Goal: Task Accomplishment & Management: Use online tool/utility

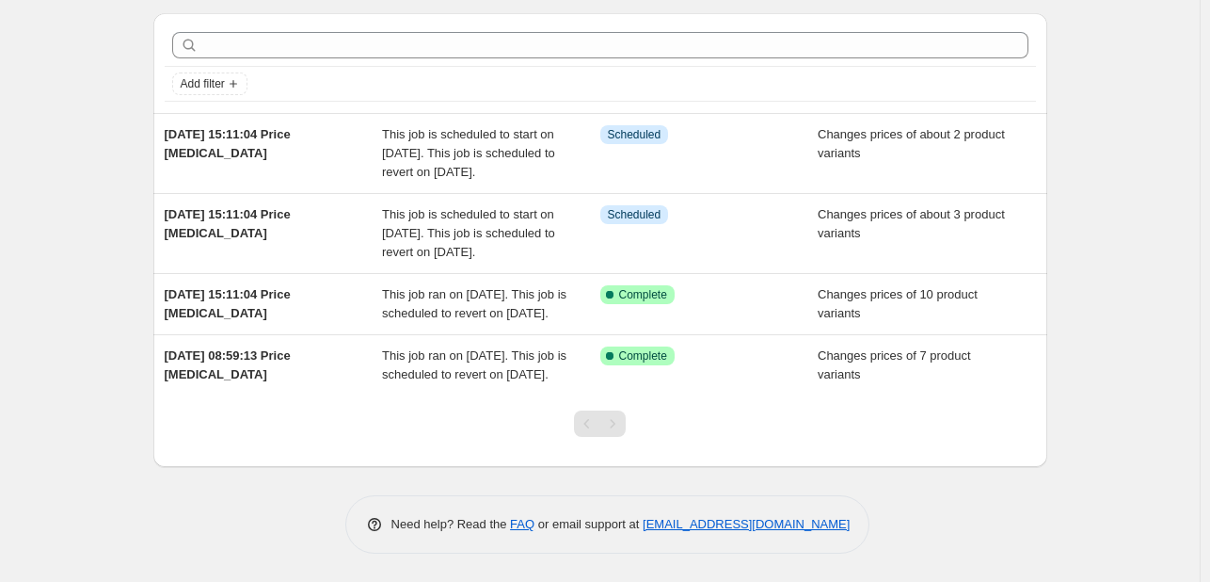
scroll to position [132, 0]
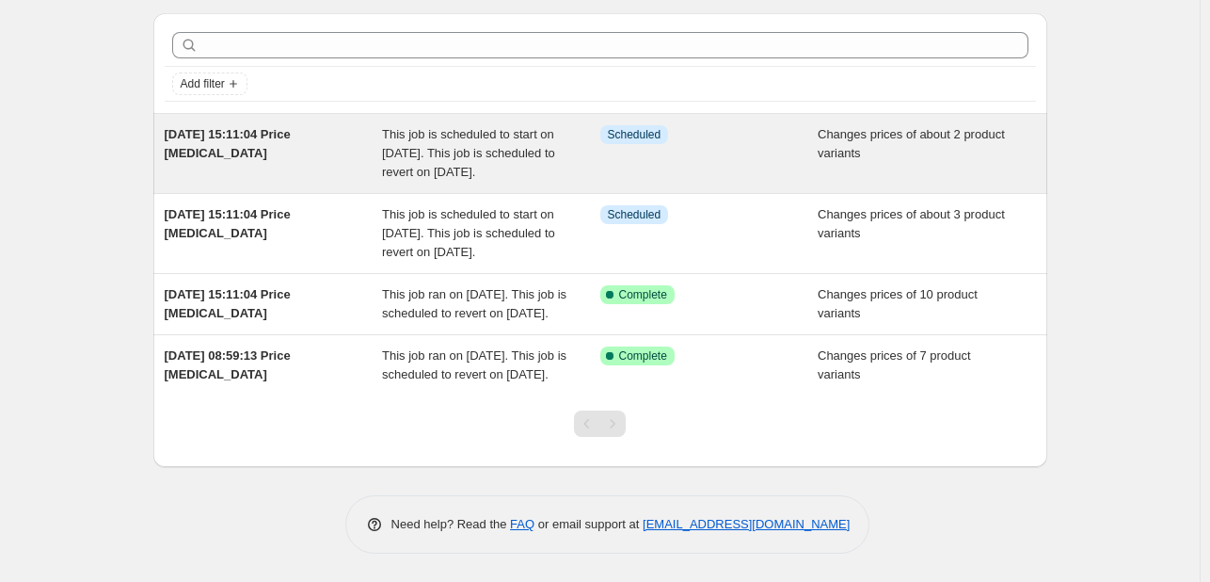
click at [464, 127] on span "This job is scheduled to start on [DATE]. This job is scheduled to revert on [D…" at bounding box center [468, 153] width 173 height 52
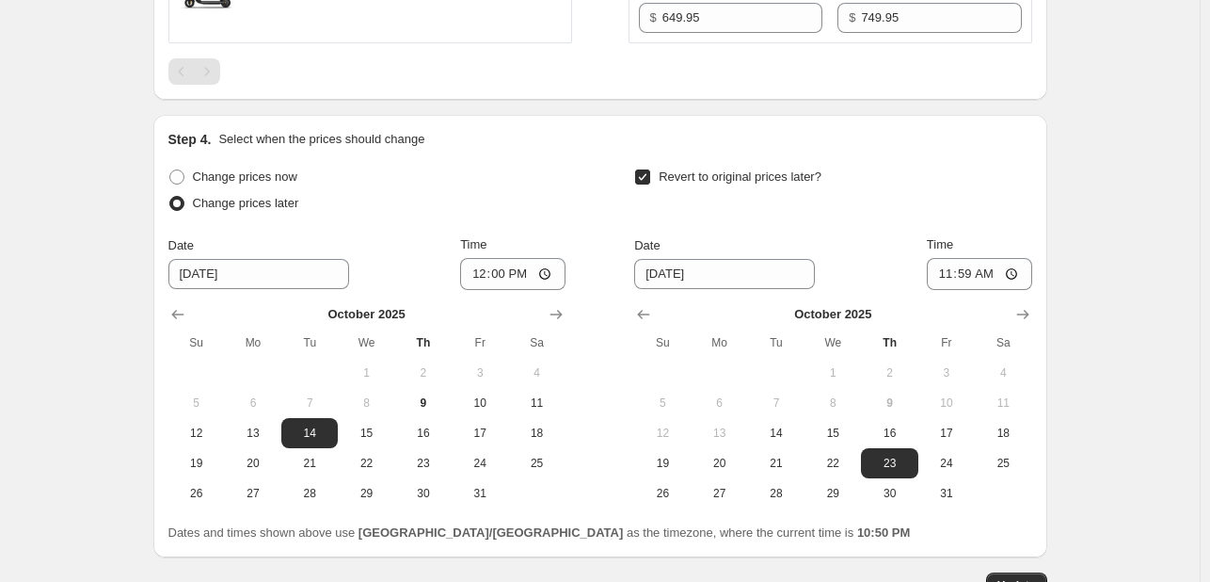
scroll to position [1031, 0]
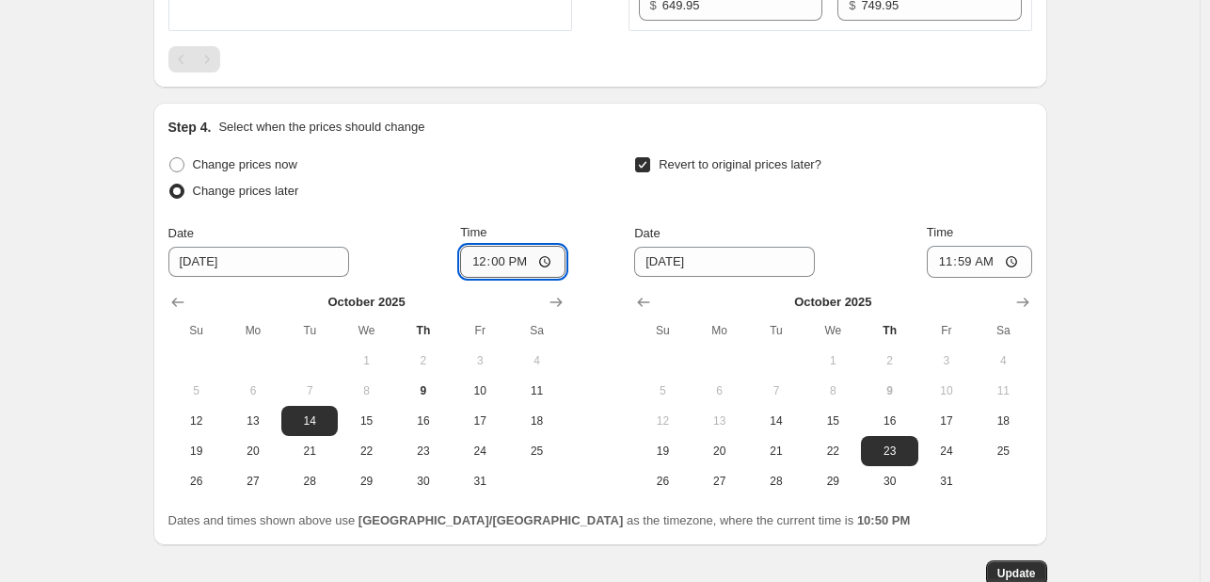
click at [532, 268] on input "12:00" at bounding box center [512, 262] width 105 height 32
click at [527, 264] on input "12:00" at bounding box center [512, 262] width 105 height 32
type input "00:00"
click at [983, 267] on input "11:59" at bounding box center [979, 262] width 105 height 32
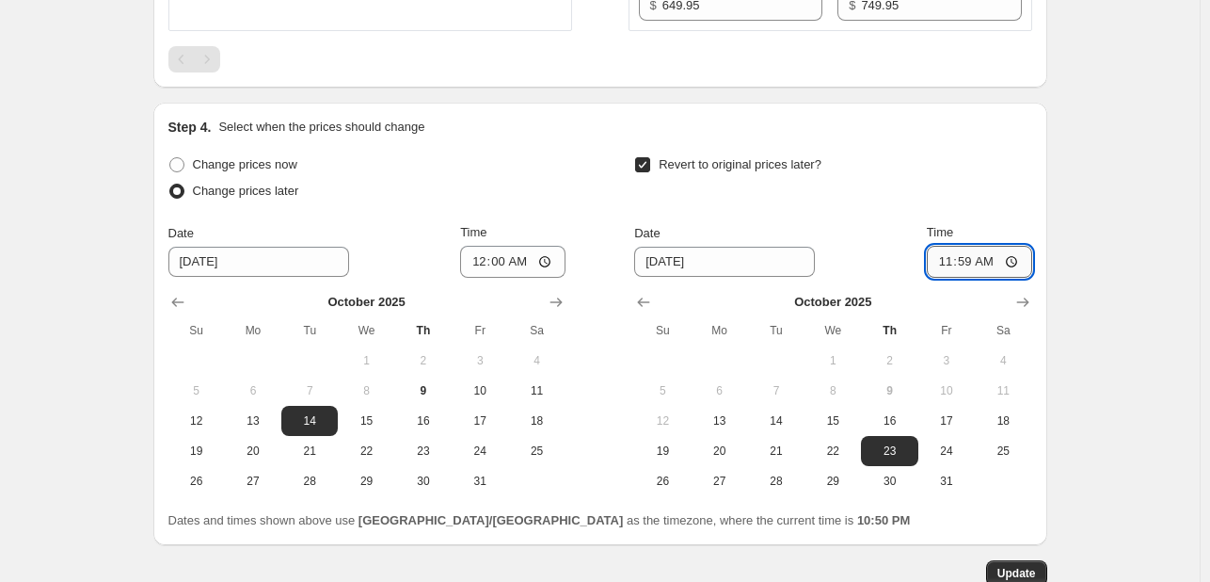
click at [983, 267] on input "11:59" at bounding box center [979, 262] width 105 height 32
type input "23:59"
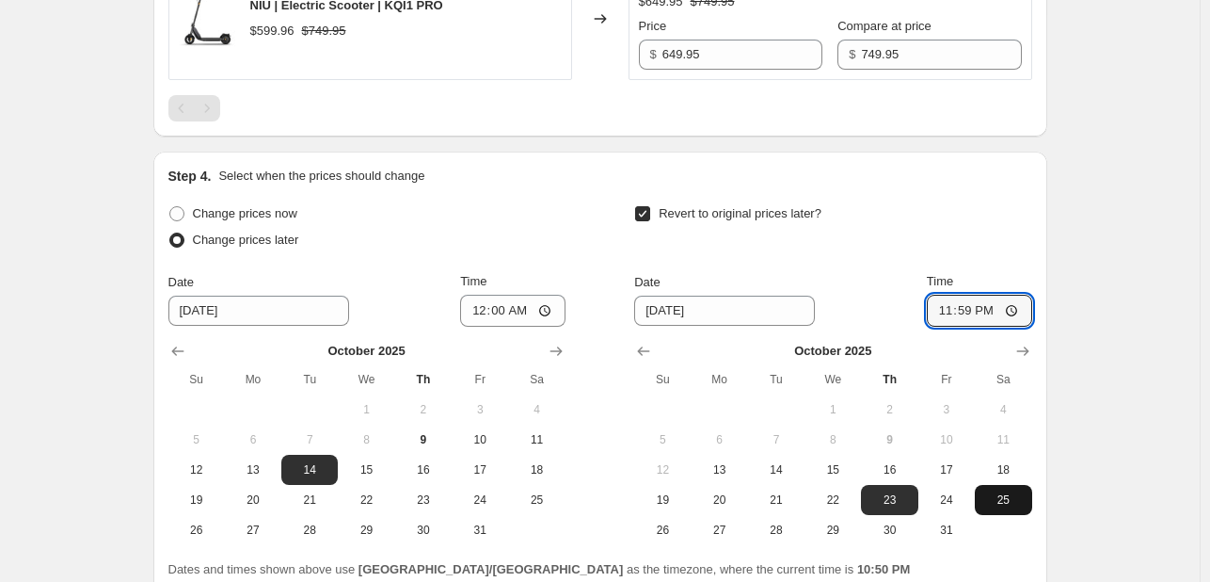
scroll to position [1148, 0]
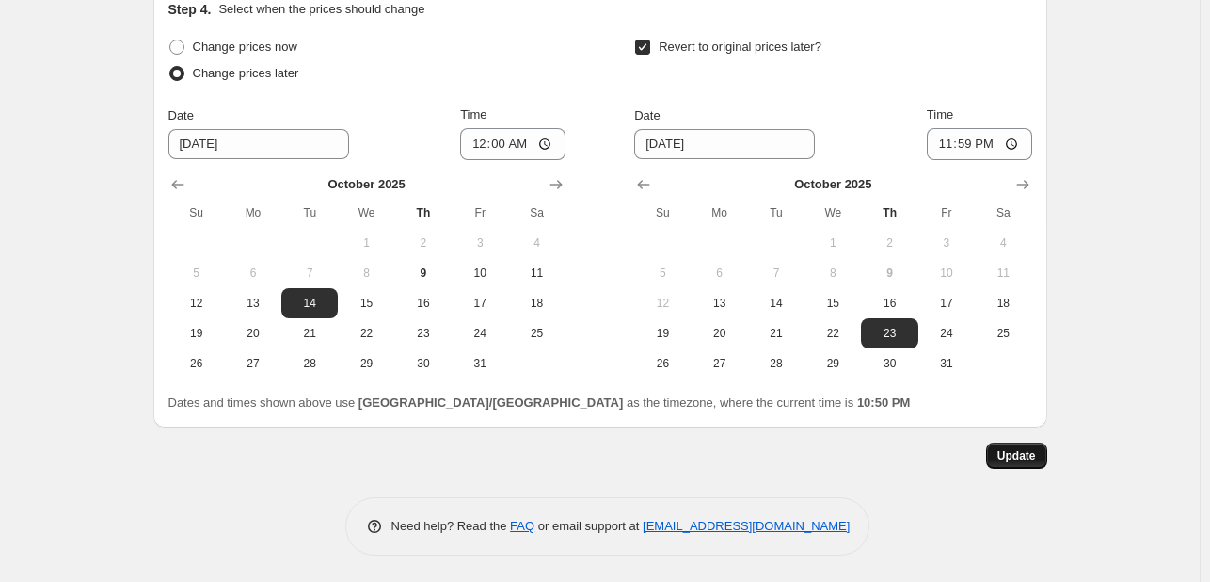
click at [1032, 460] on span "Update" at bounding box center [1017, 455] width 39 height 15
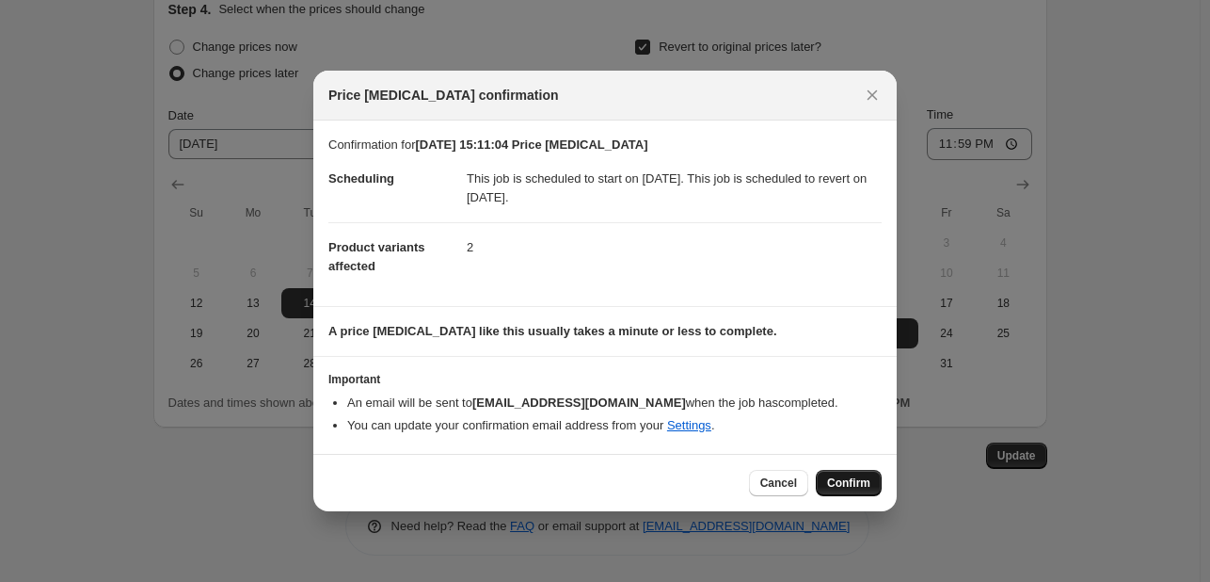
click at [872, 488] on button "Confirm" at bounding box center [849, 483] width 66 height 26
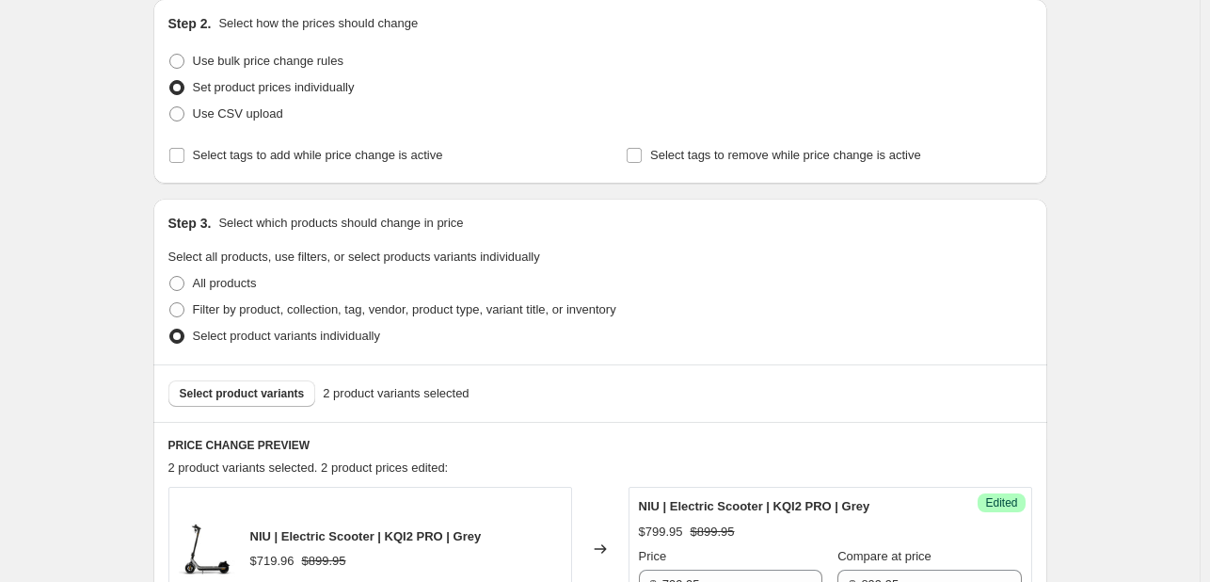
scroll to position [0, 0]
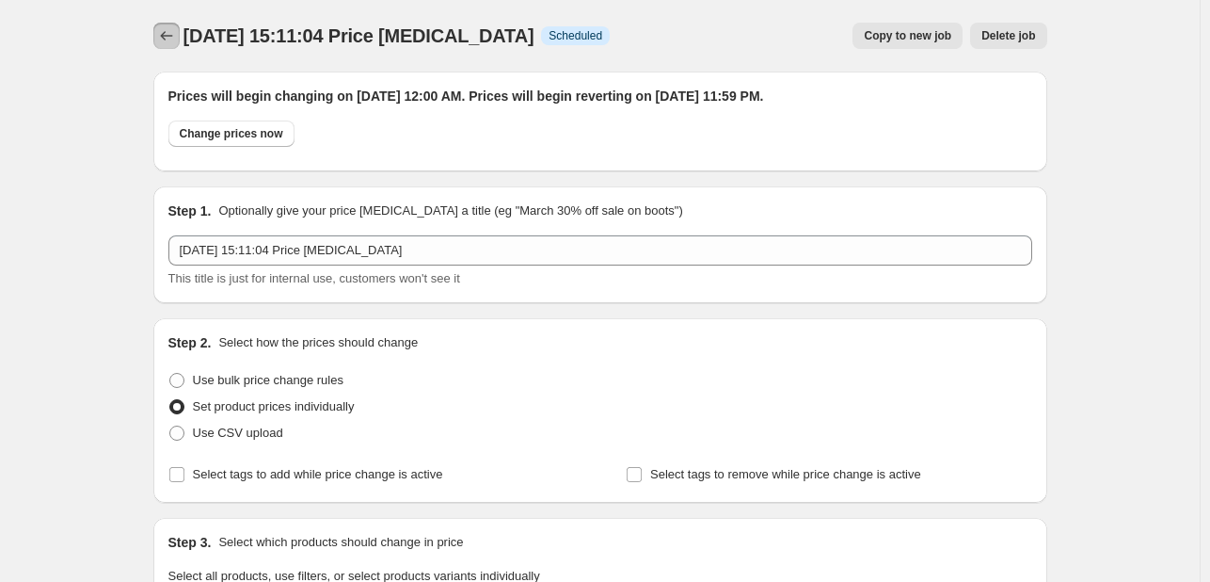
click at [168, 42] on icon "Price change jobs" at bounding box center [166, 35] width 19 height 19
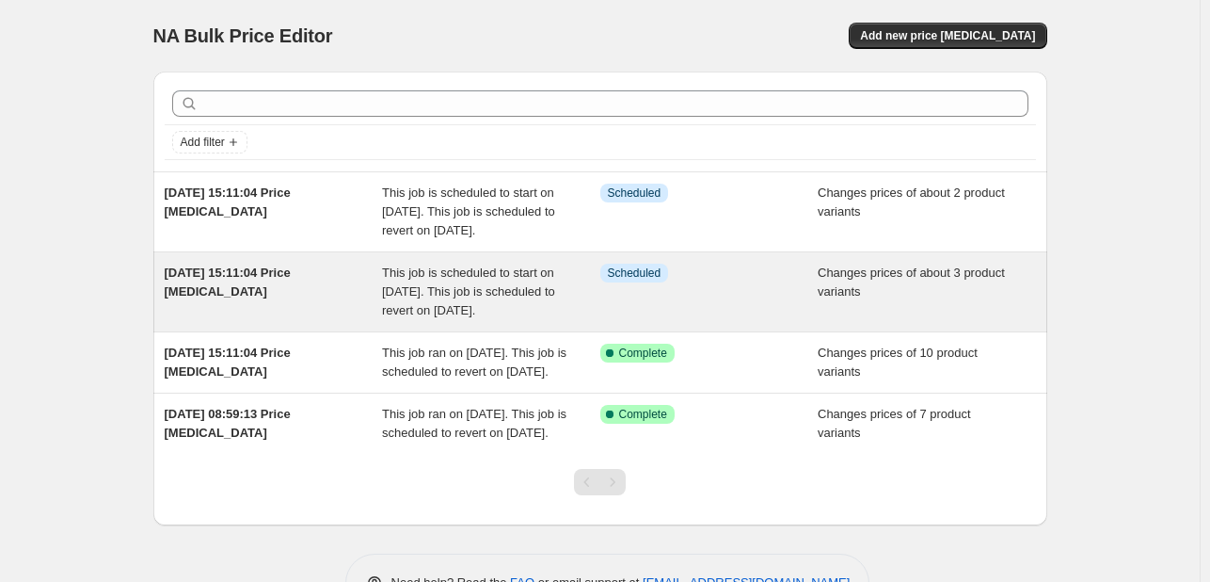
click at [350, 320] on div "[DATE] 15:11:04 Price [MEDICAL_DATA]" at bounding box center [274, 292] width 218 height 56
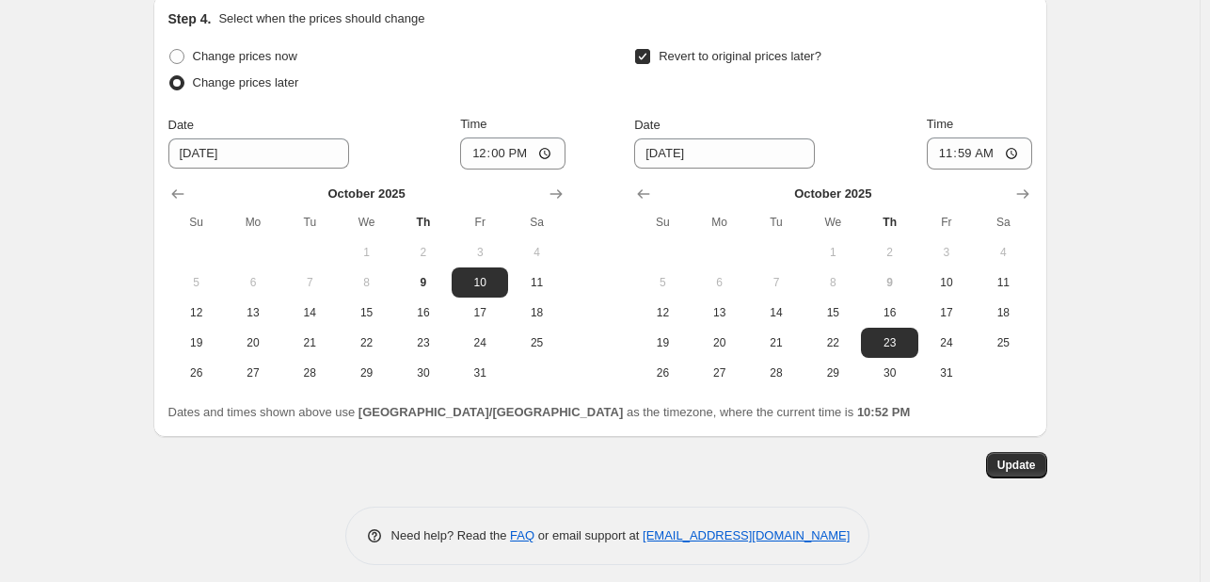
scroll to position [1621, 0]
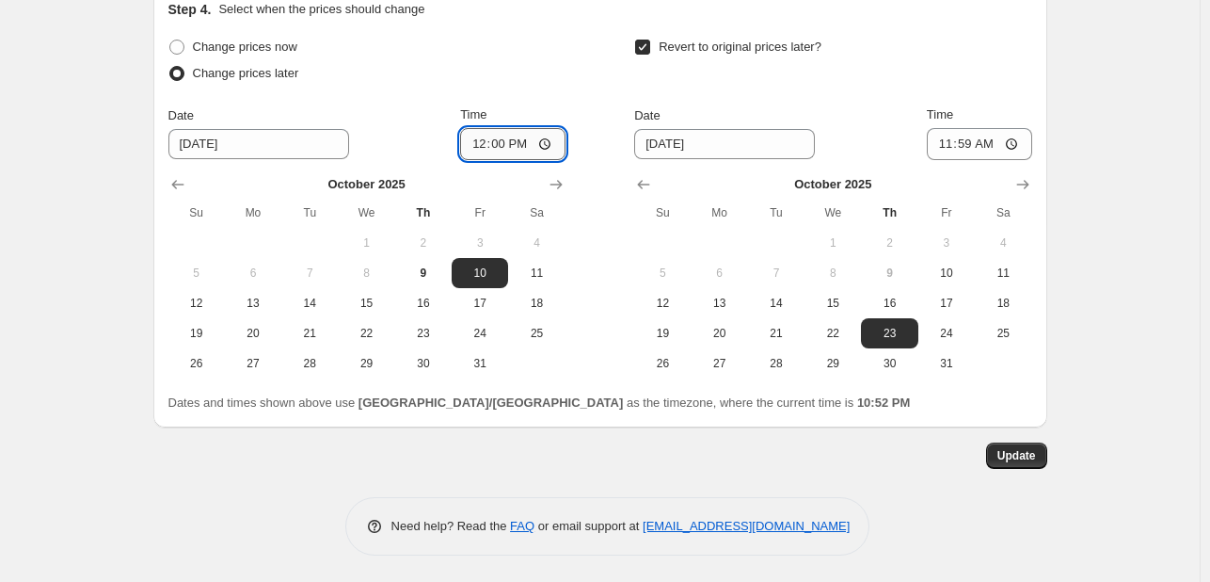
click at [520, 142] on input "12:00" at bounding box center [512, 144] width 105 height 32
type input "00:00"
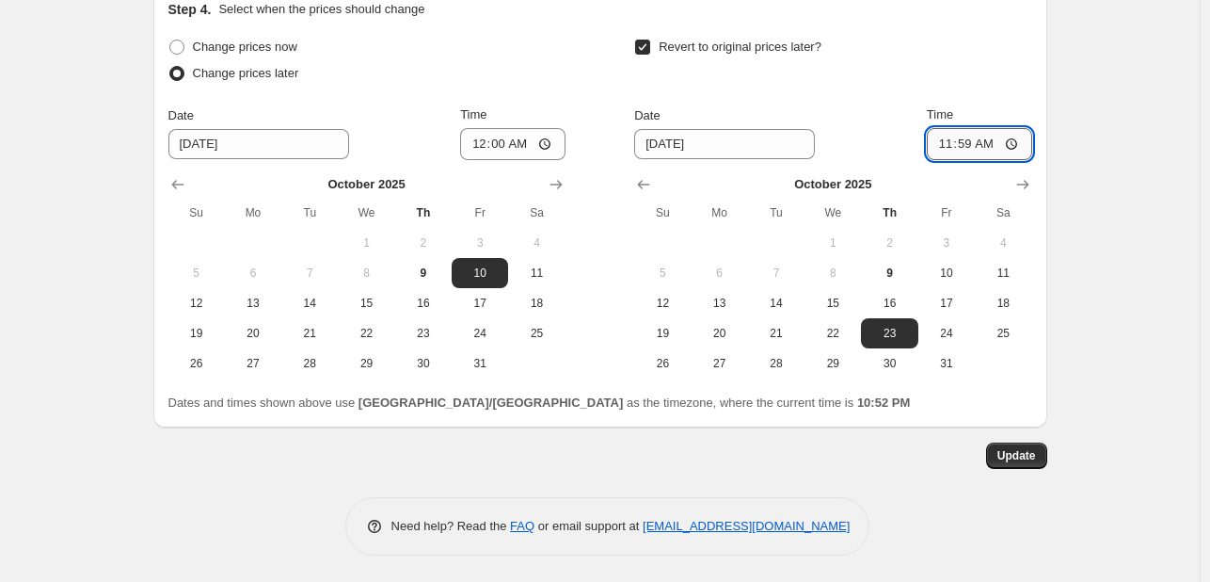
click at [984, 144] on input "11:59" at bounding box center [979, 144] width 105 height 32
type input "23:59"
click at [1015, 452] on span "Update" at bounding box center [1017, 455] width 39 height 15
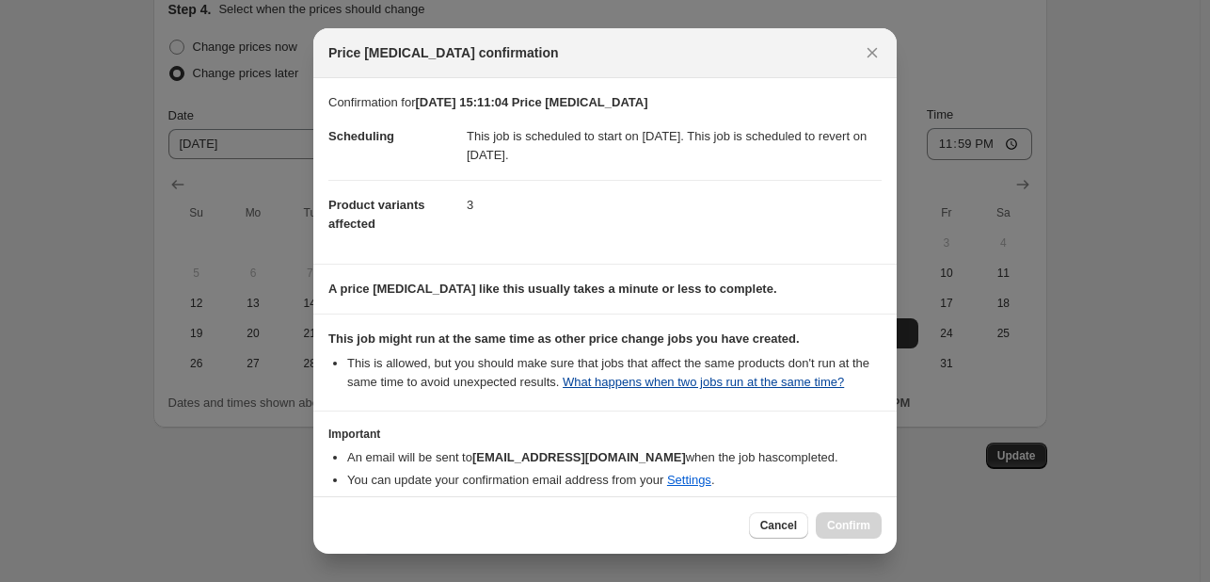
scroll to position [87, 0]
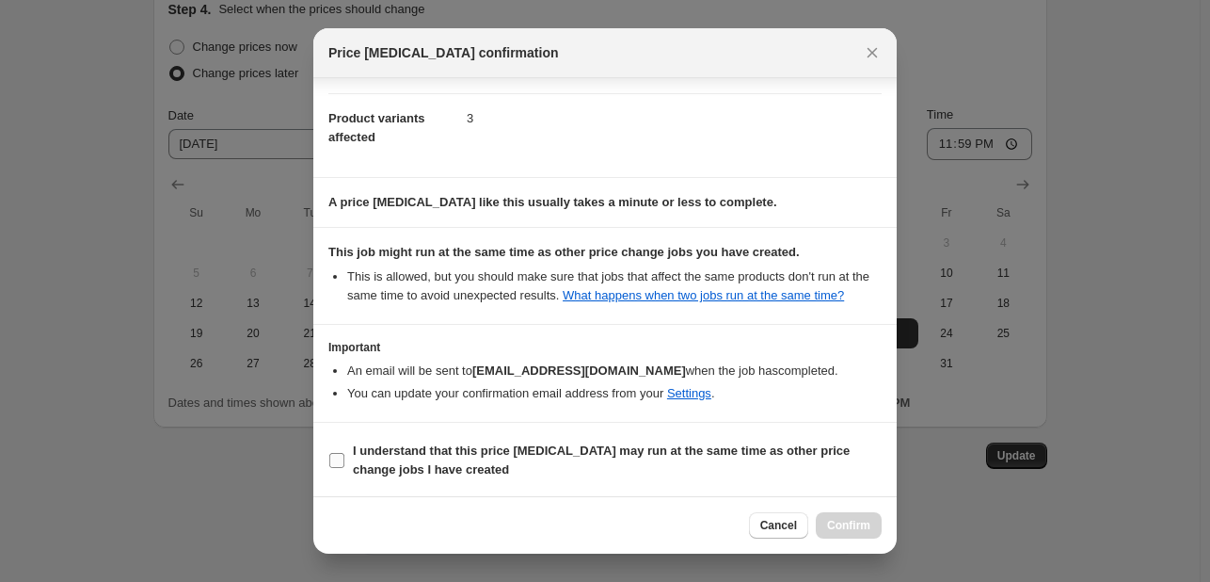
click at [429, 459] on b "I understand that this price [MEDICAL_DATA] may run at the same time as other p…" at bounding box center [601, 459] width 497 height 33
click at [344, 459] on input "I understand that this price [MEDICAL_DATA] may run at the same time as other p…" at bounding box center [336, 460] width 15 height 15
checkbox input "true"
click at [847, 536] on button "Confirm" at bounding box center [849, 525] width 66 height 26
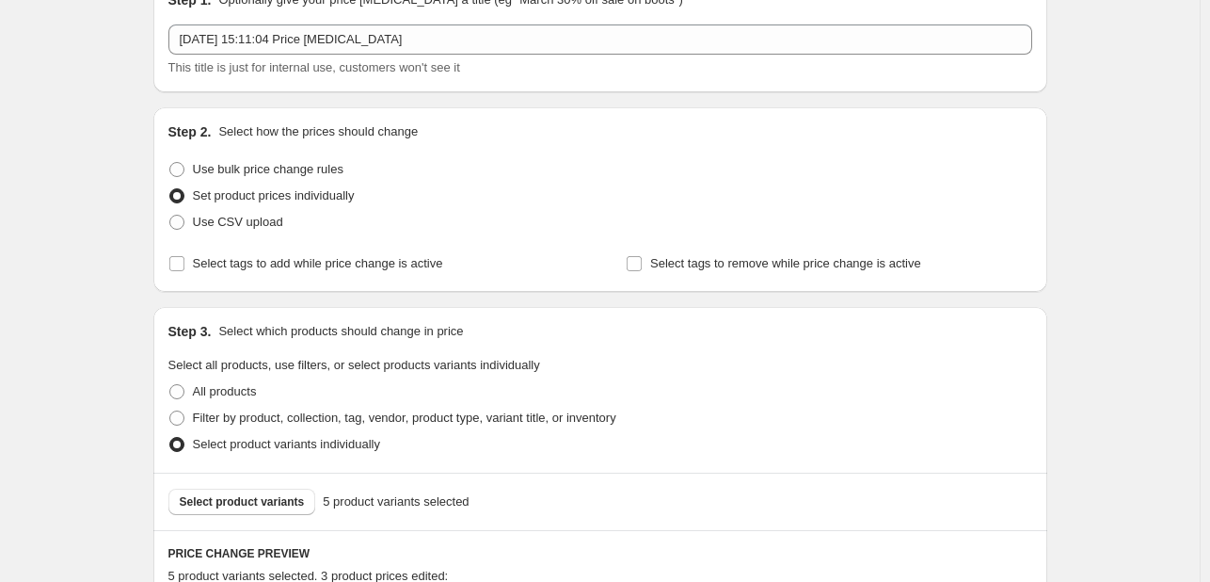
scroll to position [0, 0]
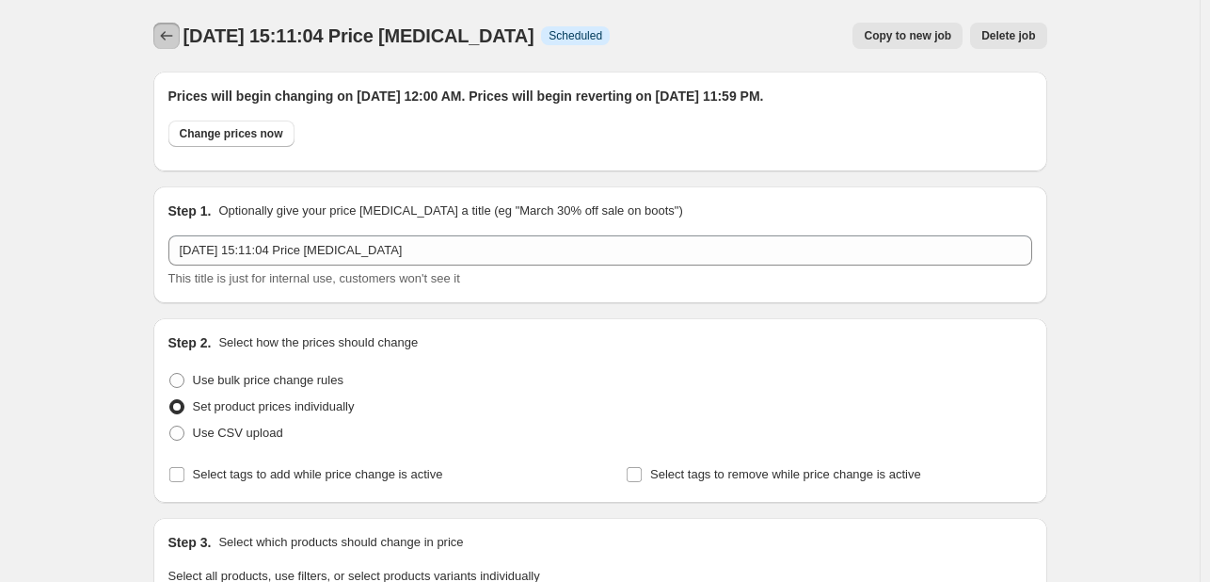
click at [164, 42] on icon "Price change jobs" at bounding box center [166, 35] width 19 height 19
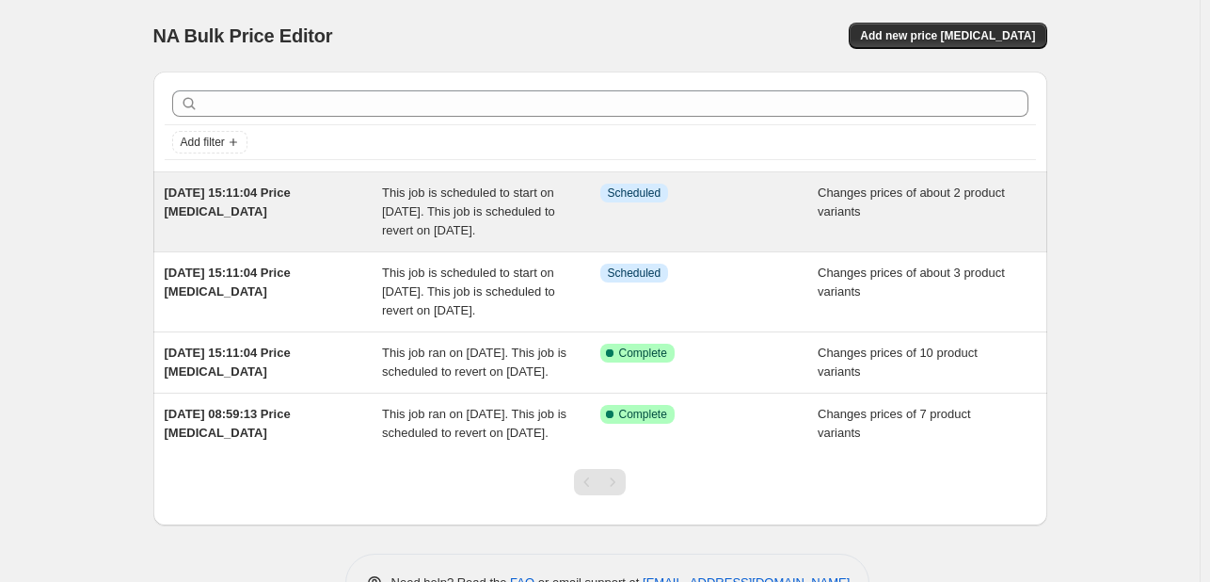
click at [388, 226] on span "This job is scheduled to start on [DATE]. This job is scheduled to revert on [D…" at bounding box center [468, 211] width 173 height 52
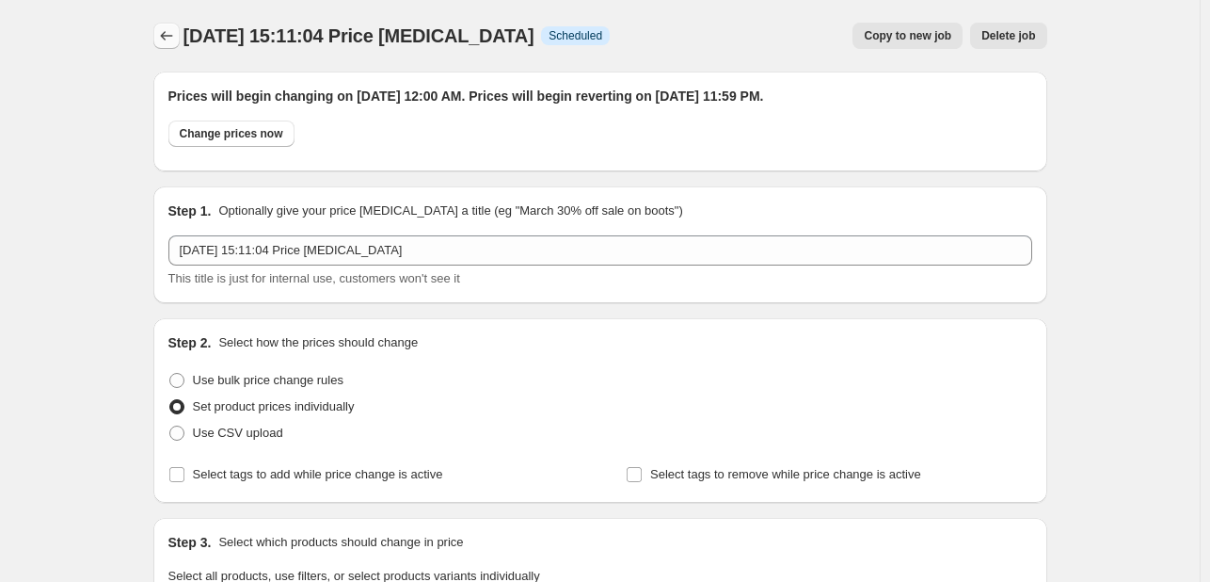
click at [174, 42] on icon "Price change jobs" at bounding box center [166, 35] width 19 height 19
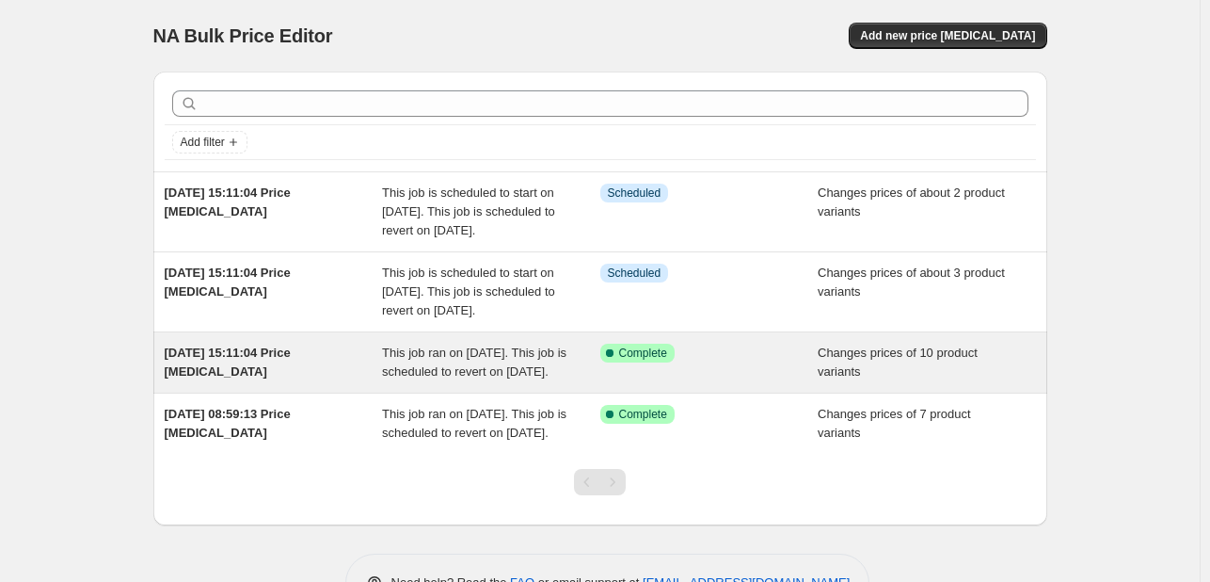
click at [291, 378] on span "[DATE] 15:11:04 Price [MEDICAL_DATA]" at bounding box center [228, 361] width 126 height 33
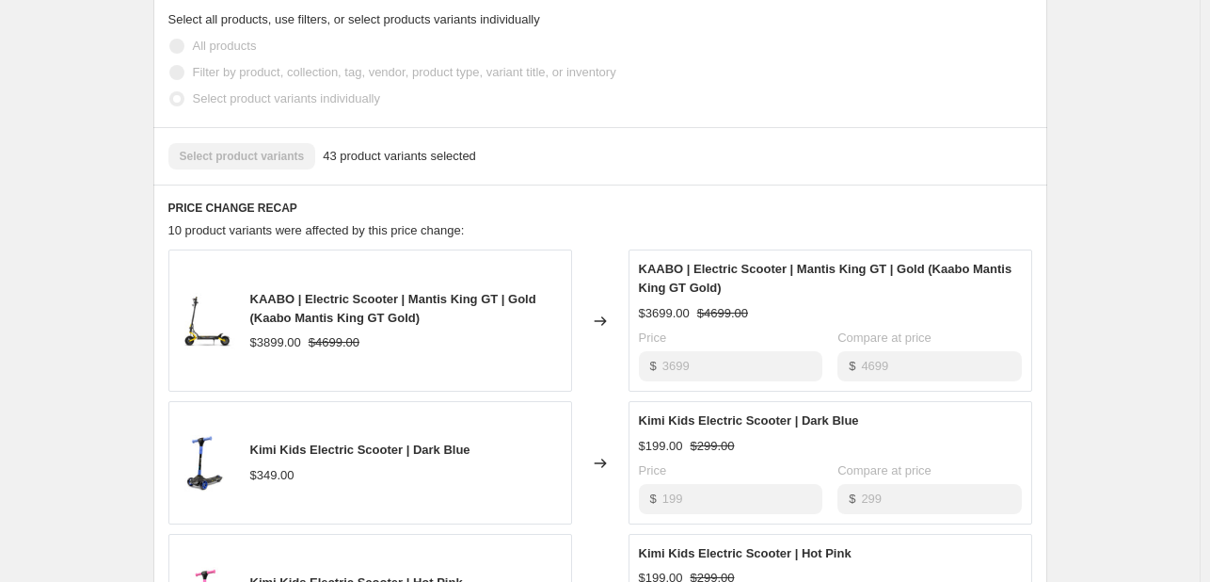
scroll to position [621, 0]
